Goal: Task Accomplishment & Management: Manage account settings

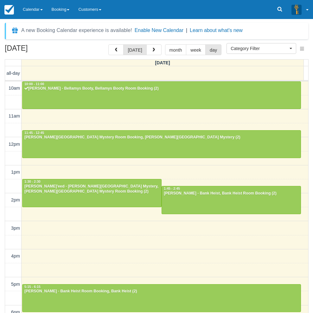
select select
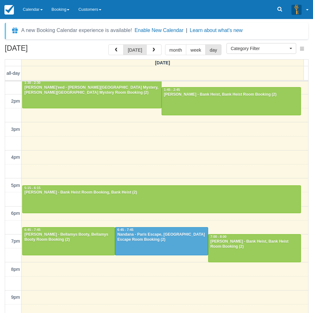
scroll to position [99, 0]
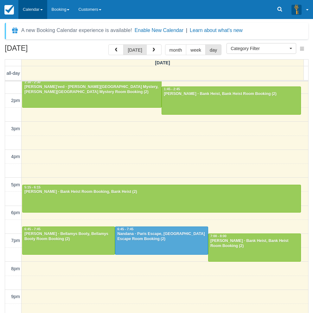
click at [28, 15] on link "Calendar" at bounding box center [32, 9] width 29 height 19
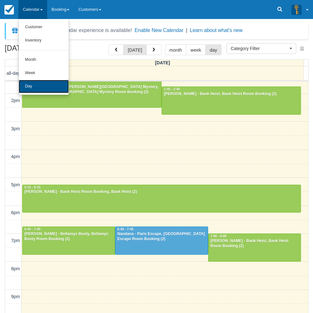
click at [36, 86] on link "Day" at bounding box center [44, 86] width 50 height 13
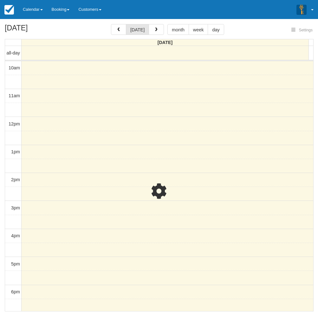
select select
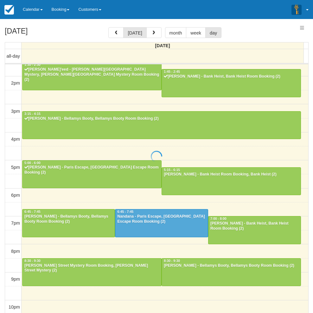
select select
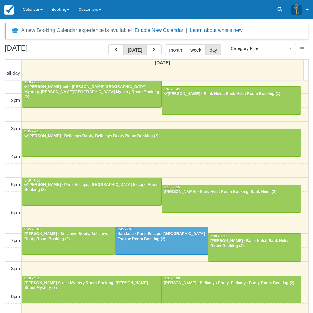
scroll to position [20, 0]
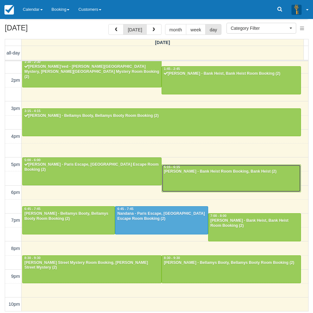
click at [181, 173] on div "[PERSON_NAME] - Bank Heist Room Booking, Bank Heist (2)" at bounding box center [231, 171] width 136 height 5
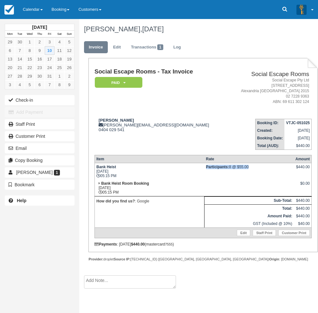
drag, startPoint x: 204, startPoint y: 168, endPoint x: 246, endPoint y: 169, distance: 42.1
click at [246, 169] on td "Participants: 8 @ $55.00" at bounding box center [248, 171] width 89 height 17
click at [131, 125] on div "[PERSON_NAME] [PERSON_NAME][EMAIL_ADDRESS][DOMAIN_NAME] 0404 029 541" at bounding box center [160, 125] width 132 height 14
click at [143, 125] on div "[PERSON_NAME] [PERSON_NAME][EMAIL_ADDRESS][DOMAIN_NAME] 0404 029 541" at bounding box center [160, 125] width 132 height 14
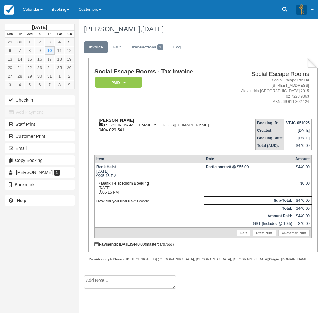
click at [130, 124] on div "[PERSON_NAME] [PERSON_NAME][EMAIL_ADDRESS][DOMAIN_NAME] 0404 029 541" at bounding box center [160, 125] width 132 height 14
drag, startPoint x: 130, startPoint y: 124, endPoint x: 155, endPoint y: 126, distance: 25.1
click at [155, 126] on div "[PERSON_NAME] [PERSON_NAME][EMAIL_ADDRESS][DOMAIN_NAME] 0404 029 541" at bounding box center [160, 125] width 132 height 14
click at [149, 116] on td "[PERSON_NAME] [PERSON_NAME][EMAIL_ADDRESS][DOMAIN_NAME] 0404 029 541" at bounding box center [160, 132] width 132 height 36
click at [136, 125] on div "[PERSON_NAME] [PERSON_NAME][EMAIL_ADDRESS][DOMAIN_NAME] 0404 029 541" at bounding box center [160, 125] width 132 height 14
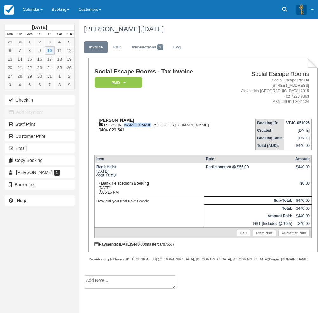
click at [136, 125] on div "[PERSON_NAME] [PERSON_NAME][EMAIL_ADDRESS][DOMAIN_NAME] 0404 029 541" at bounding box center [160, 125] width 132 height 14
click at [3, 241] on div "[DATE] Mon Tue Wed Thu Fri Sat Sun 29 30 1 2 3 4 5 6 7 8 9 10 11 12 13 14 15 16…" at bounding box center [39, 156] width 79 height 313
click at [5, 270] on div "[DATE] Mon Tue Wed Thu Fri Sat Sun 29 30 1 2 3 4 5 6 7 8 9 10 11 12 13 14 15 16…" at bounding box center [39, 156] width 79 height 313
